Goal: Task Accomplishment & Management: Complete application form

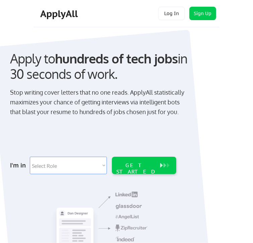
scroll to position [89, 0]
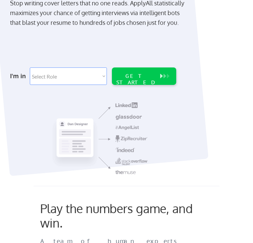
click at [103, 75] on select "Select Role Software Engineering Product Management Customer Success Sales UI/U…" at bounding box center [68, 75] width 77 height 17
select select ""tech_finance_biz_ops_cos""
click at [30, 67] on select "Select Role Software Engineering Product Management Customer Success Sales UI/U…" at bounding box center [68, 75] width 77 height 17
select select ""tech_finance_biz_ops_cos""
click at [104, 79] on select "Select Role Software Engineering Product Management Customer Success Sales UI/U…" at bounding box center [68, 75] width 77 height 17
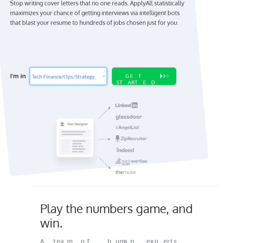
select select ""customer_support""
click at [30, 67] on select "Select Role Software Engineering Product Management Customer Success Sales UI/U…" at bounding box center [68, 75] width 77 height 17
select select ""customer_support""
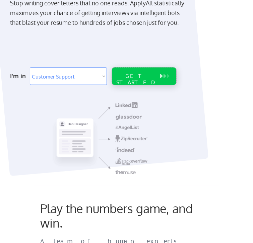
click at [142, 77] on div "GET STARTED" at bounding box center [136, 79] width 43 height 13
